Goal: Information Seeking & Learning: Learn about a topic

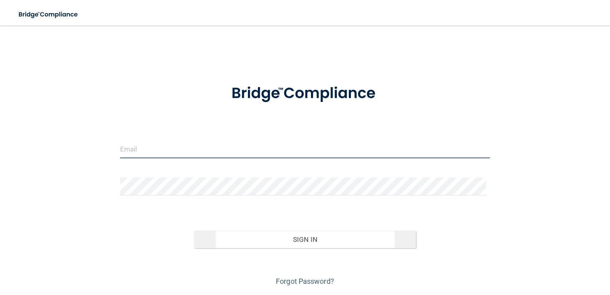
type input "[EMAIL_ADDRESS][DOMAIN_NAME]"
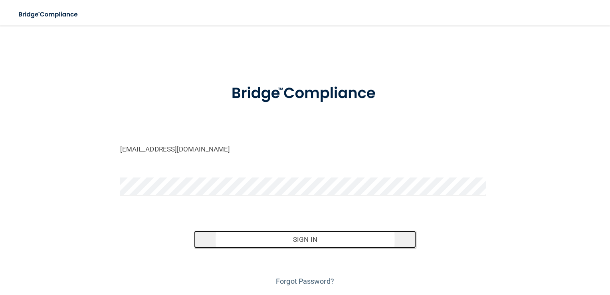
click at [265, 245] on button "Sign In" at bounding box center [305, 239] width 222 height 18
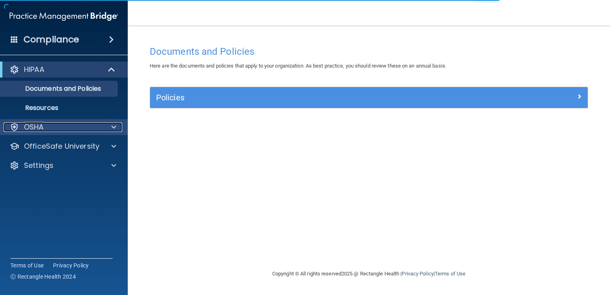
click at [69, 129] on div "OSHA" at bounding box center [53, 127] width 99 height 10
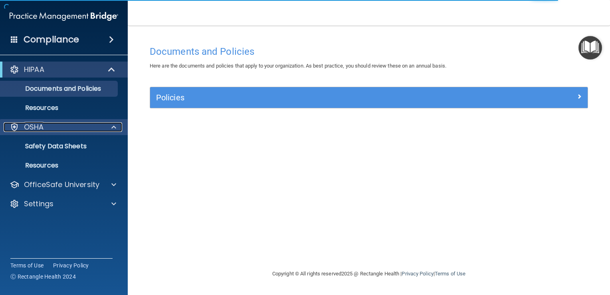
click at [42, 129] on p "OSHA" at bounding box center [34, 127] width 20 height 10
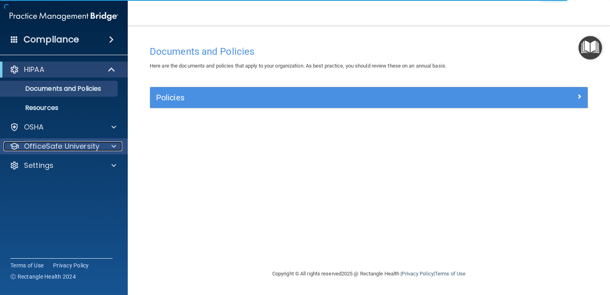
click at [51, 149] on p "OfficeSafe University" at bounding box center [61, 146] width 75 height 10
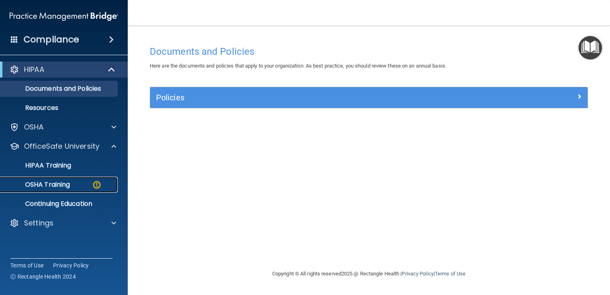
click at [62, 182] on p "OSHA Training" at bounding box center [37, 184] width 65 height 8
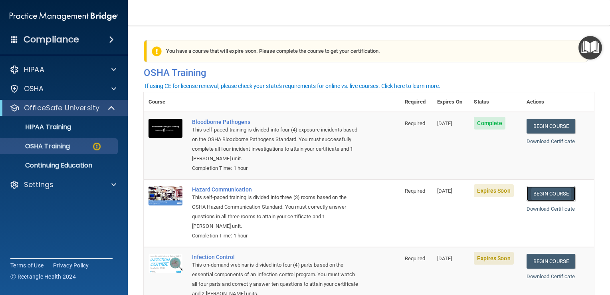
click at [548, 198] on link "Begin Course" at bounding box center [551, 193] width 49 height 15
click at [83, 162] on p "Continuing Education" at bounding box center [59, 165] width 109 height 8
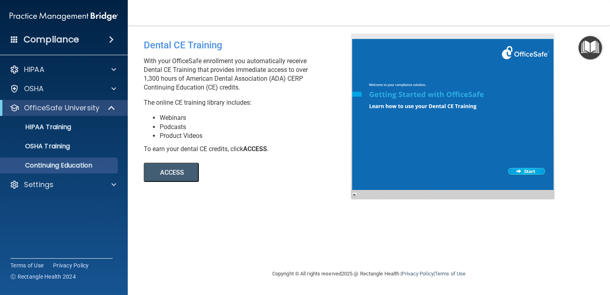
click at [174, 173] on button "ACCESS" at bounding box center [171, 171] width 55 height 19
click at [81, 93] on div "OSHA" at bounding box center [64, 89] width 128 height 16
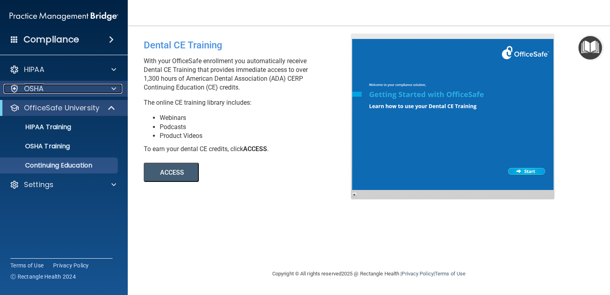
click at [110, 90] on div at bounding box center [113, 89] width 20 height 10
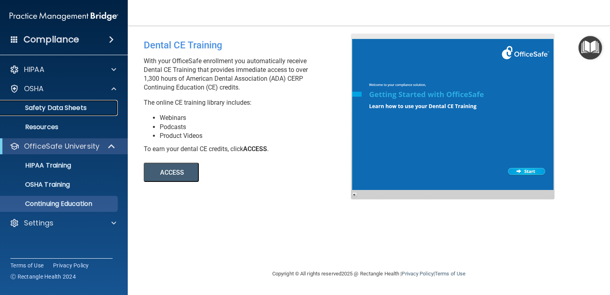
click at [64, 109] on p "Safety Data Sheets" at bounding box center [59, 108] width 109 height 8
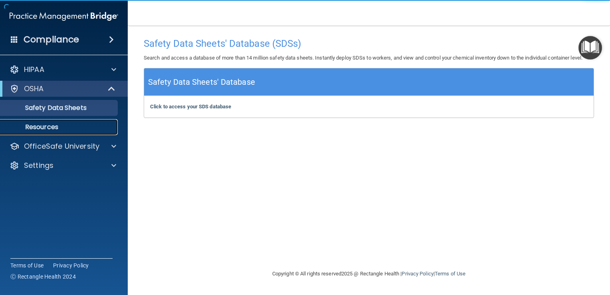
click at [59, 126] on p "Resources" at bounding box center [59, 127] width 109 height 8
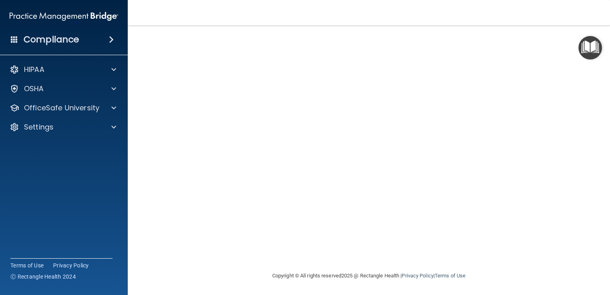
scroll to position [5, 0]
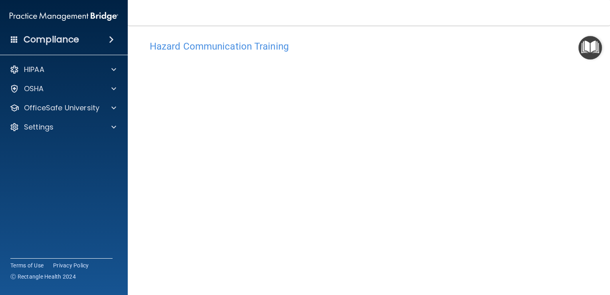
click at [580, 87] on div "Hazard Communication Training This course doesn’t expire until 10/08/2025. Are …" at bounding box center [369, 183] width 450 height 294
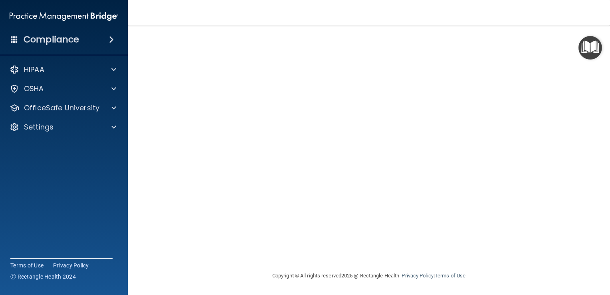
scroll to position [0, 0]
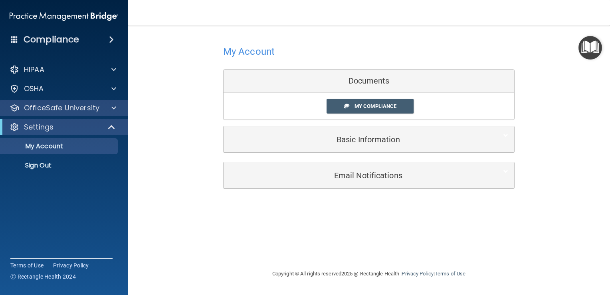
click at [107, 102] on div "OfficeSafe University" at bounding box center [64, 108] width 128 height 16
click at [120, 109] on div at bounding box center [113, 108] width 20 height 10
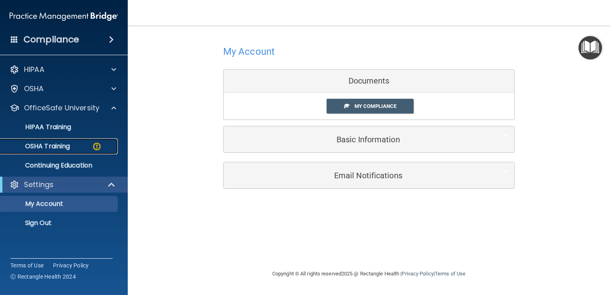
click at [75, 150] on div "OSHA Training" at bounding box center [59, 146] width 109 height 8
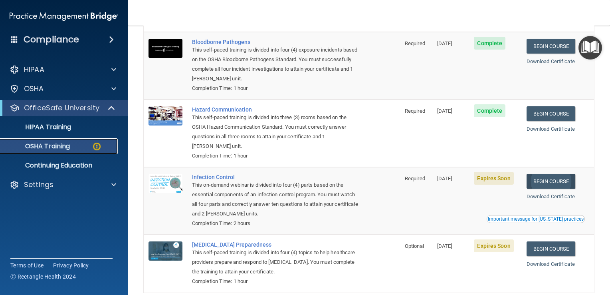
scroll to position [120, 0]
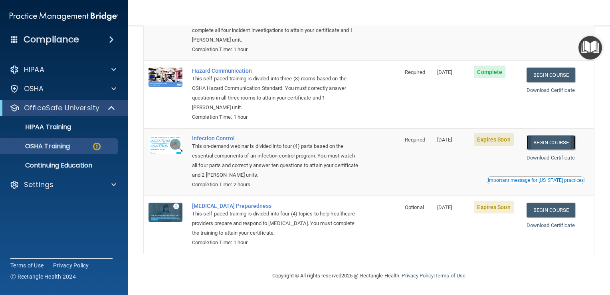
click at [559, 143] on link "Begin Course" at bounding box center [551, 142] width 49 height 15
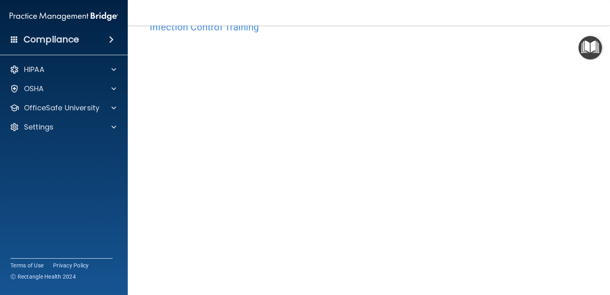
scroll to position [47, 0]
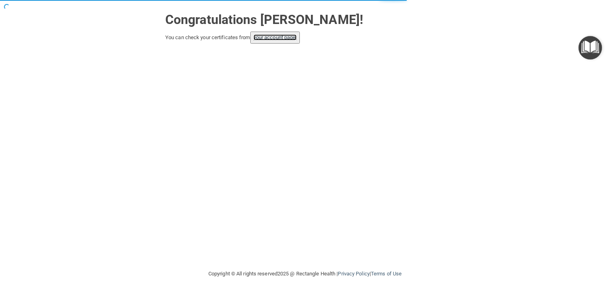
click at [276, 36] on link "your account page!" at bounding box center [275, 37] width 44 height 6
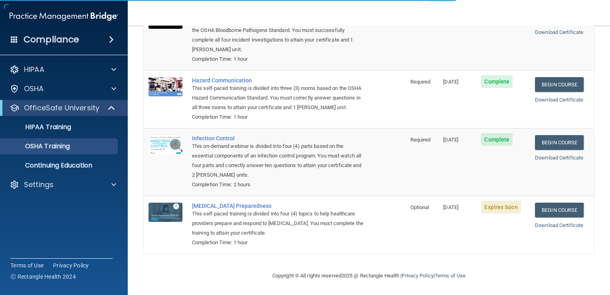
scroll to position [97, 0]
click at [546, 209] on link "Begin Course" at bounding box center [559, 209] width 49 height 15
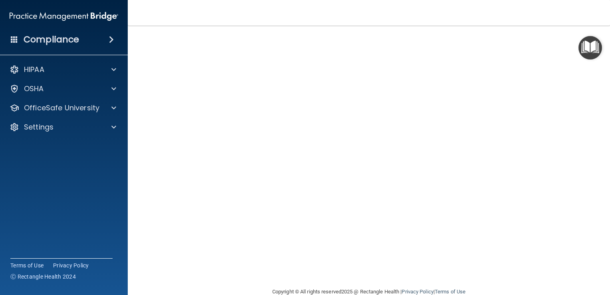
scroll to position [40, 0]
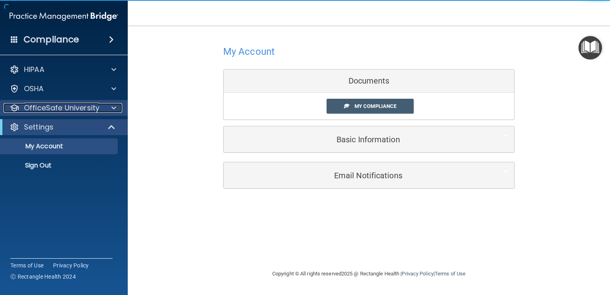
click at [82, 111] on p "OfficeSafe University" at bounding box center [61, 108] width 75 height 10
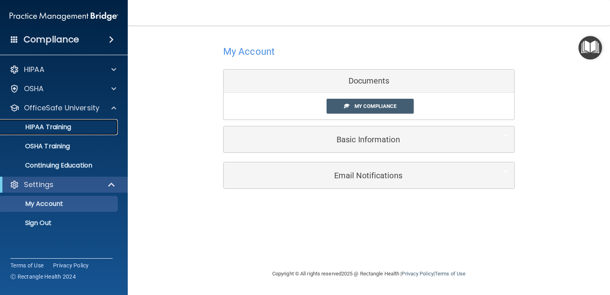
click at [65, 124] on p "HIPAA Training" at bounding box center [38, 127] width 66 height 8
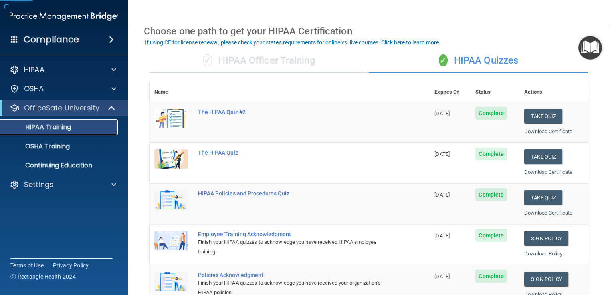
scroll to position [80, 0]
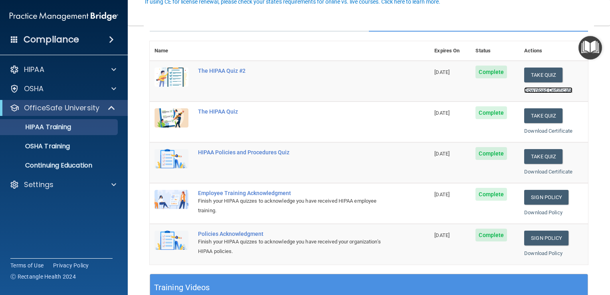
click at [528, 89] on link "Download Certificate" at bounding box center [548, 90] width 48 height 6
click at [541, 131] on link "Download Certificate" at bounding box center [548, 131] width 48 height 6
click at [541, 170] on link "Download Certificate" at bounding box center [548, 171] width 48 height 6
click at [534, 211] on link "Download Policy" at bounding box center [543, 212] width 38 height 6
click at [535, 250] on link "Download Policy" at bounding box center [543, 253] width 38 height 6
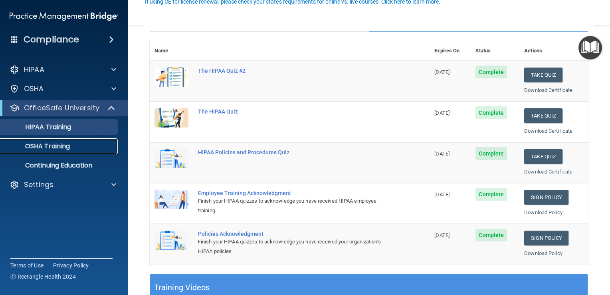
click at [77, 148] on div "OSHA Training" at bounding box center [59, 146] width 109 height 8
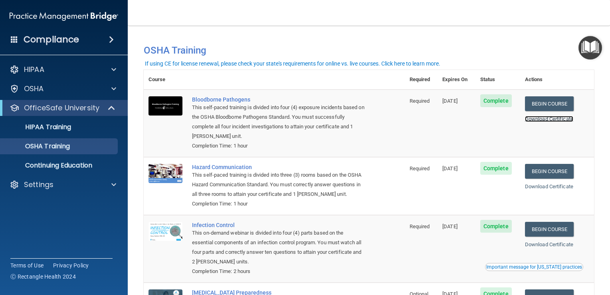
click at [540, 119] on link "Download Certificate" at bounding box center [549, 119] width 48 height 6
click at [546, 186] on link "Download Certificate" at bounding box center [549, 186] width 48 height 6
click at [535, 244] on link "Download Certificate" at bounding box center [549, 244] width 48 height 6
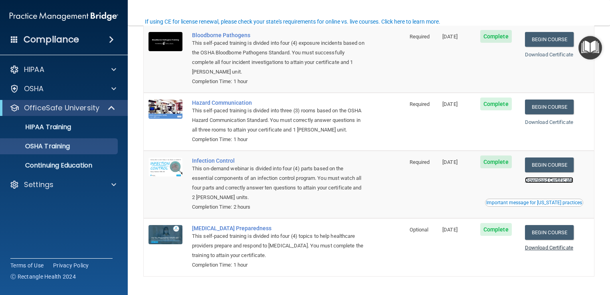
scroll to position [80, 0]
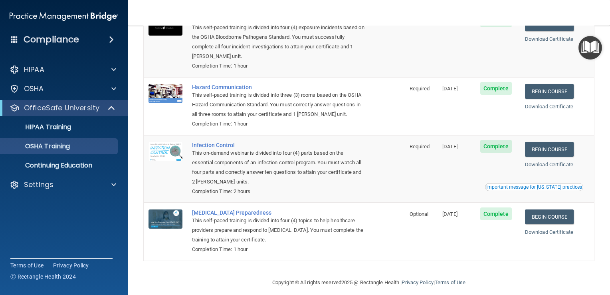
click at [532, 187] on div "Important message for California practices" at bounding box center [534, 186] width 96 height 5
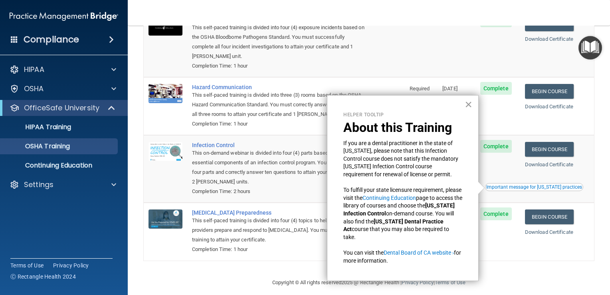
click at [467, 105] on button "×" at bounding box center [469, 104] width 8 height 13
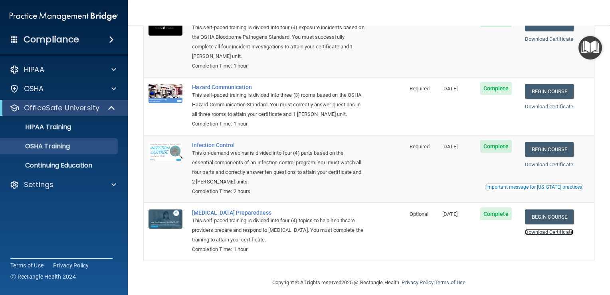
click at [549, 232] on link "Download Certificate" at bounding box center [549, 232] width 48 height 6
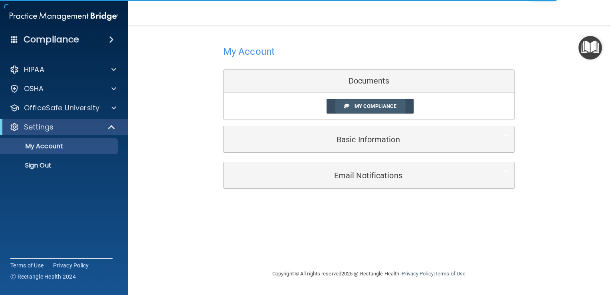
click at [367, 100] on link "My Compliance" at bounding box center [370, 106] width 87 height 15
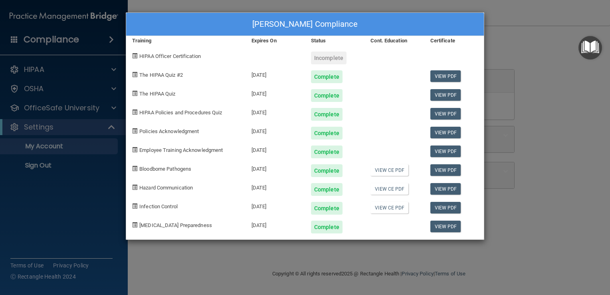
click at [326, 57] on div "Incomplete" at bounding box center [329, 57] width 36 height 13
click at [135, 55] on span at bounding box center [134, 55] width 5 height 5
click at [509, 54] on div "[PERSON_NAME] Compliance Training Expires On Status Cont. Education Certificate…" at bounding box center [305, 147] width 610 height 295
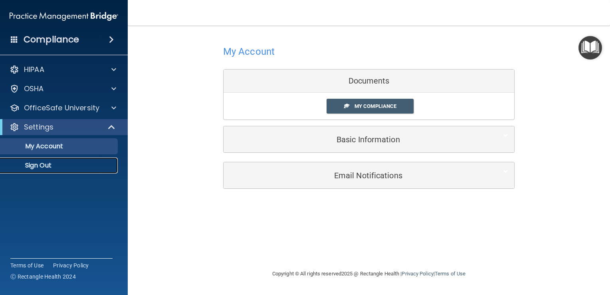
click at [38, 168] on p "Sign Out" at bounding box center [59, 165] width 109 height 8
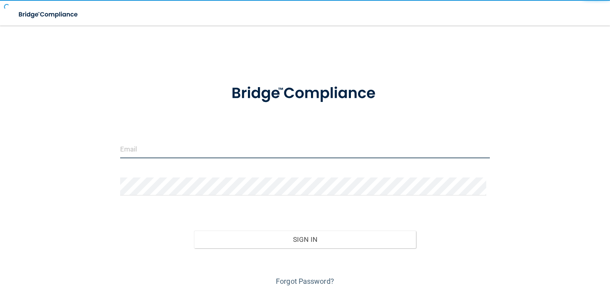
type input "[EMAIL_ADDRESS][DOMAIN_NAME]"
